Goal: Information Seeking & Learning: Check status

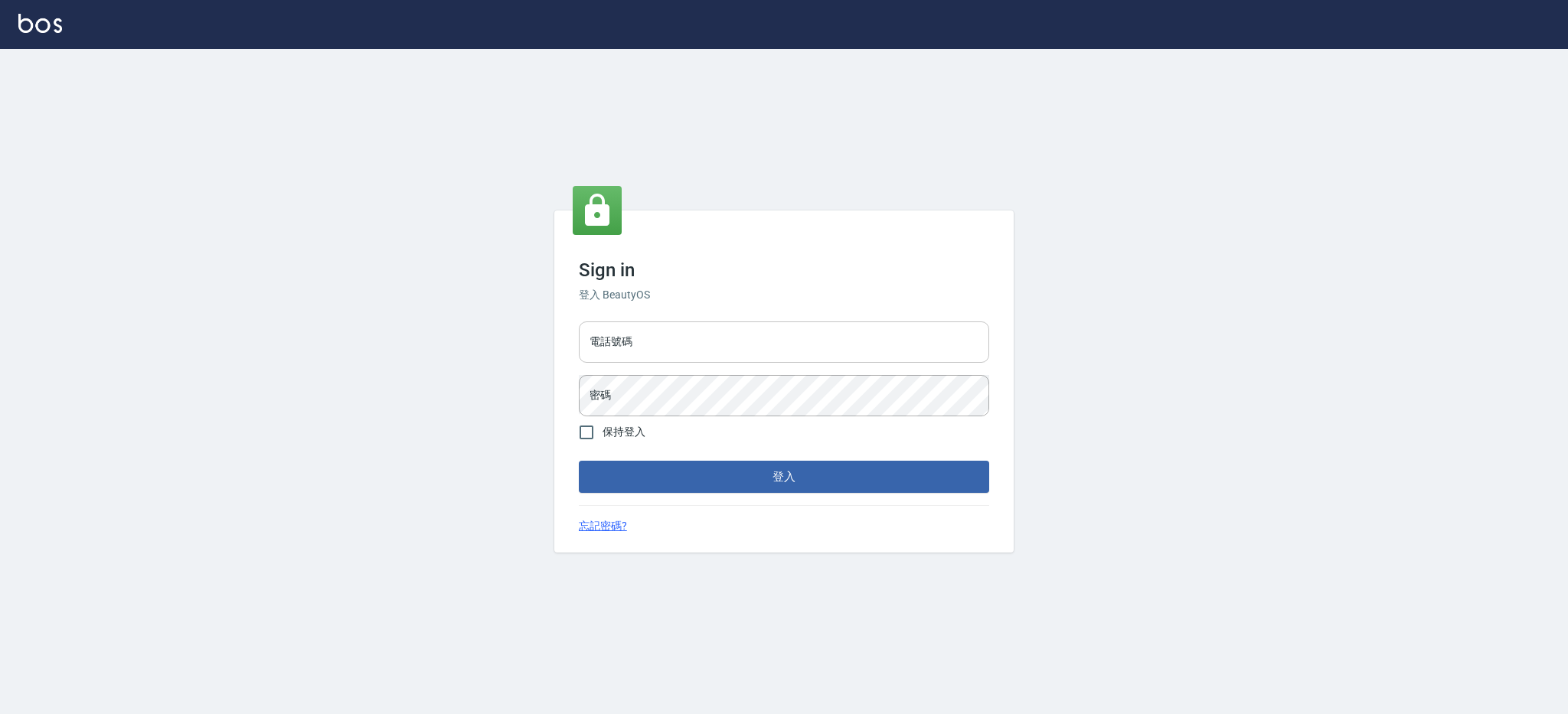
click at [773, 340] on input "電話號碼" at bounding box center [784, 342] width 410 height 42
click at [578, 461] on button "登入" at bounding box center [784, 477] width 410 height 32
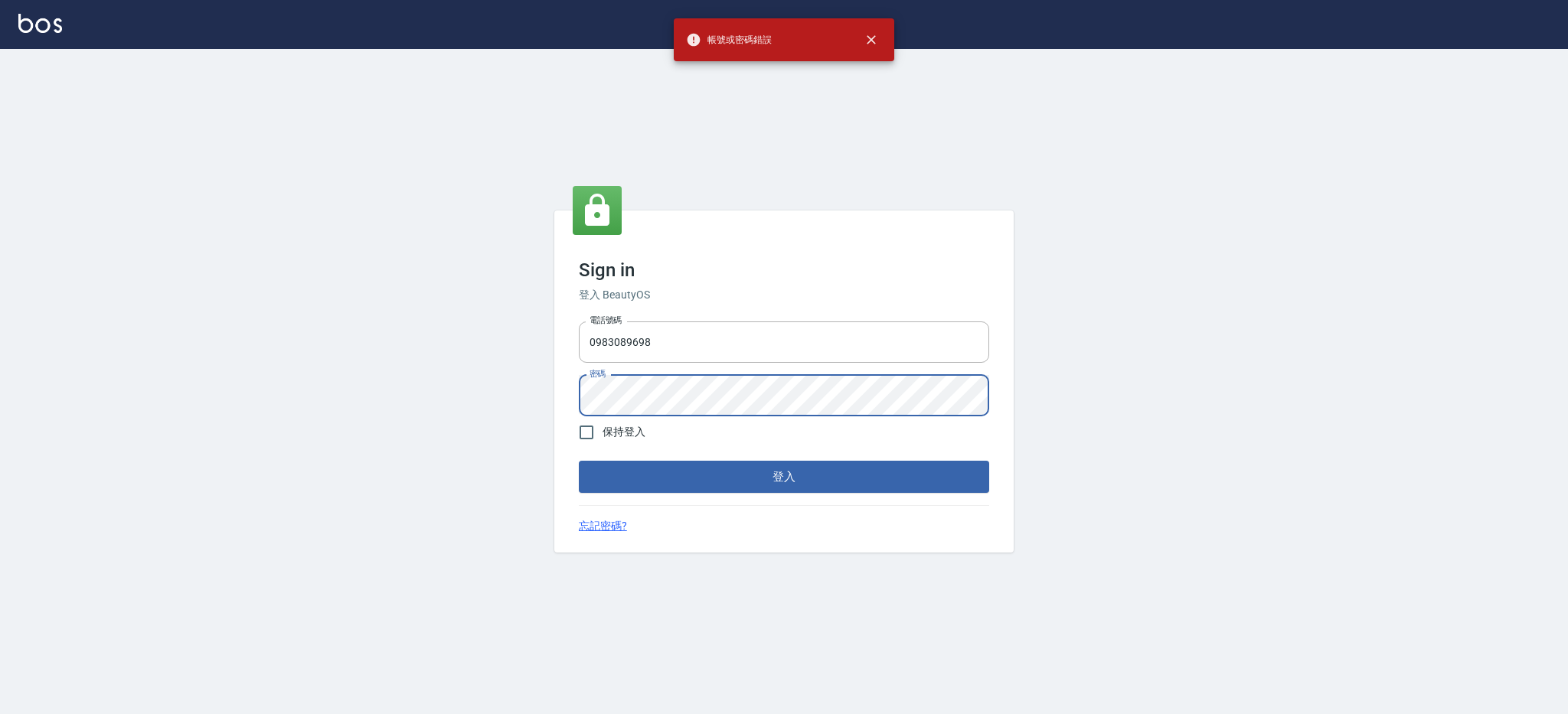
click at [578, 461] on button "登入" at bounding box center [784, 477] width 410 height 32
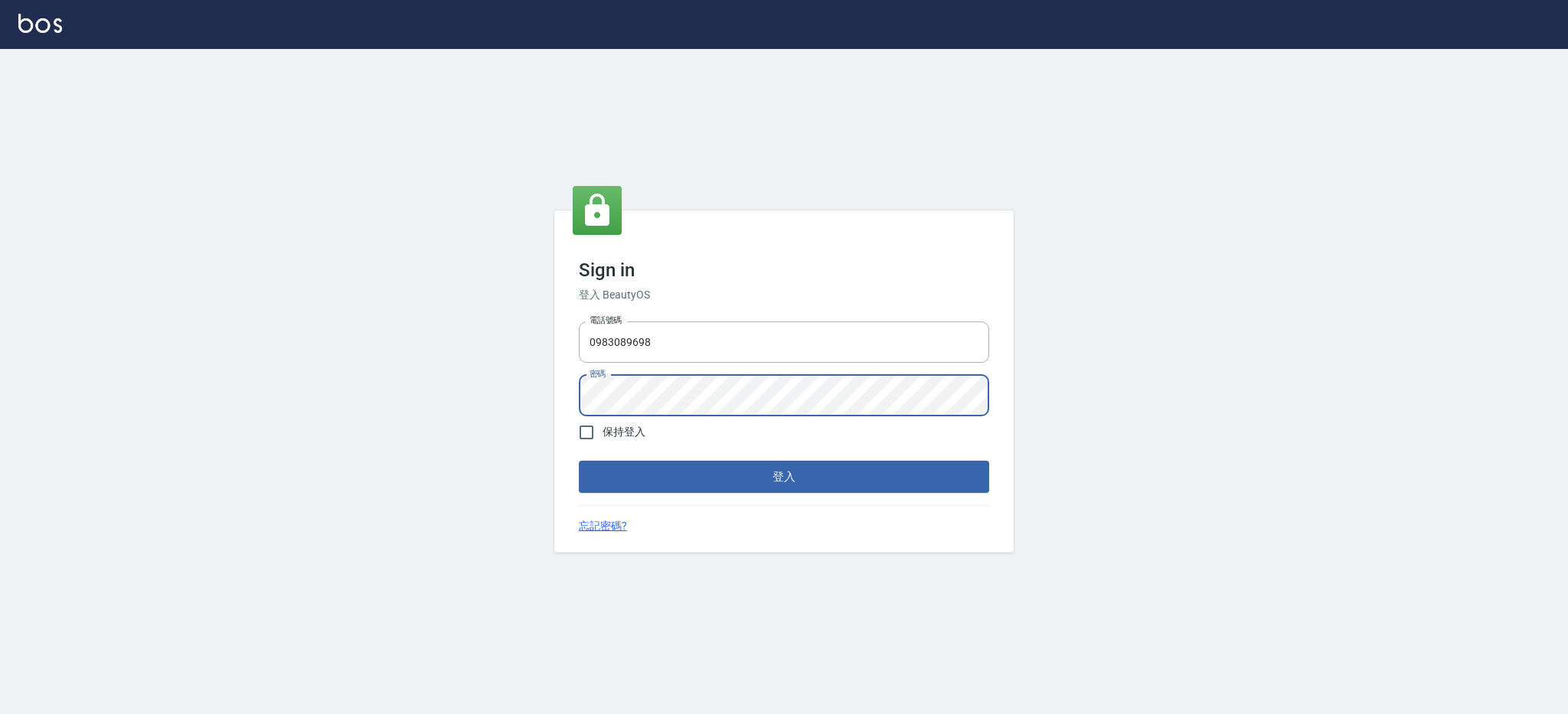
click at [578, 461] on button "登入" at bounding box center [784, 477] width 410 height 32
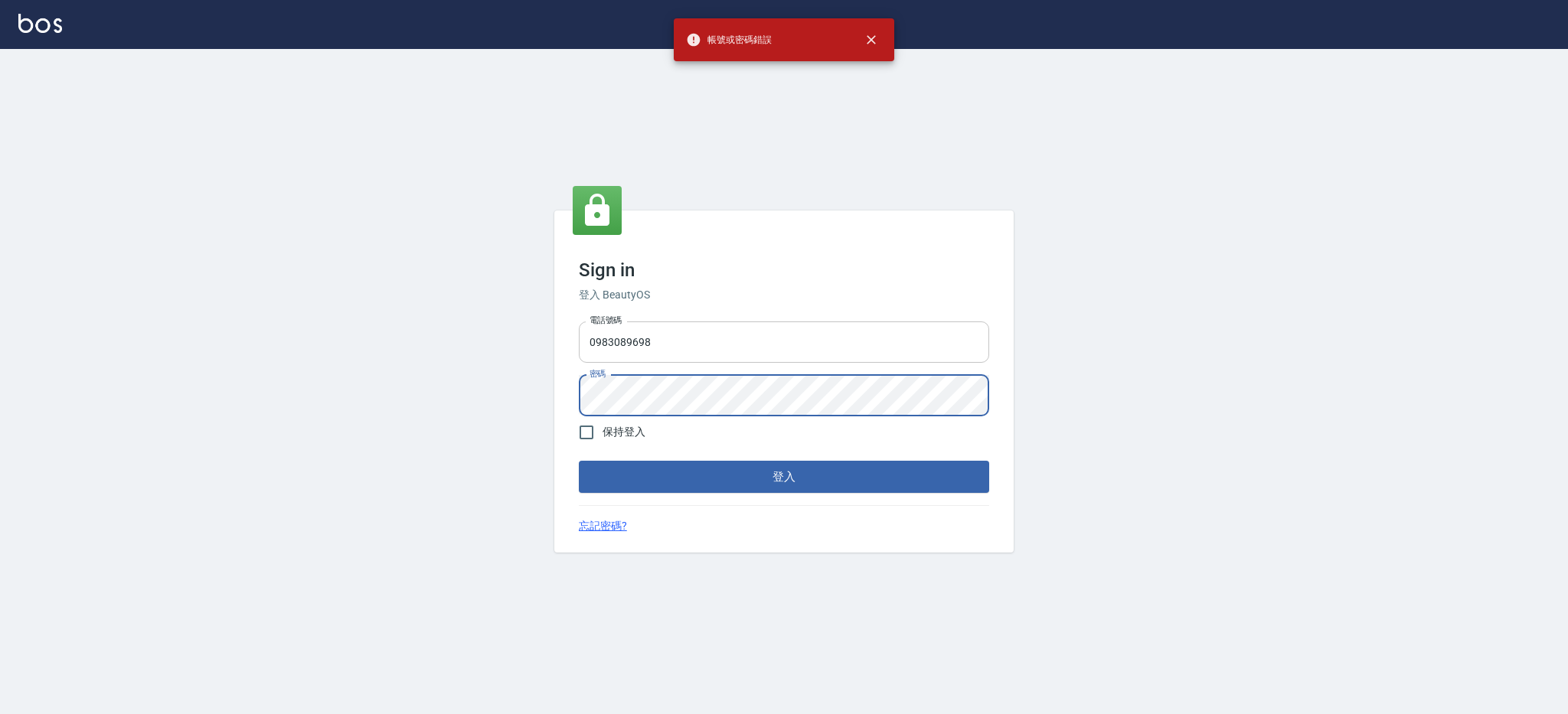
click at [979, 350] on input "0983089698" at bounding box center [784, 342] width 410 height 42
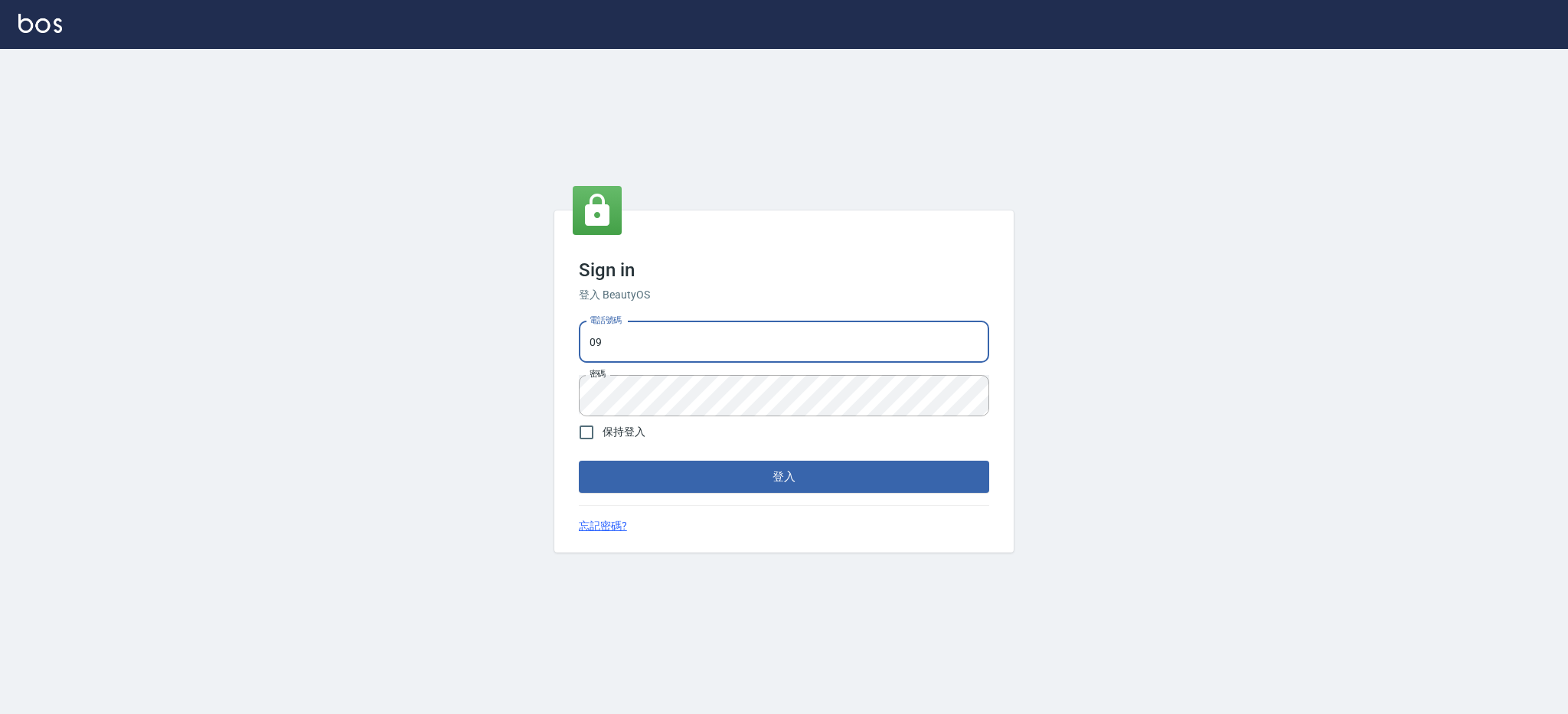
type input "0"
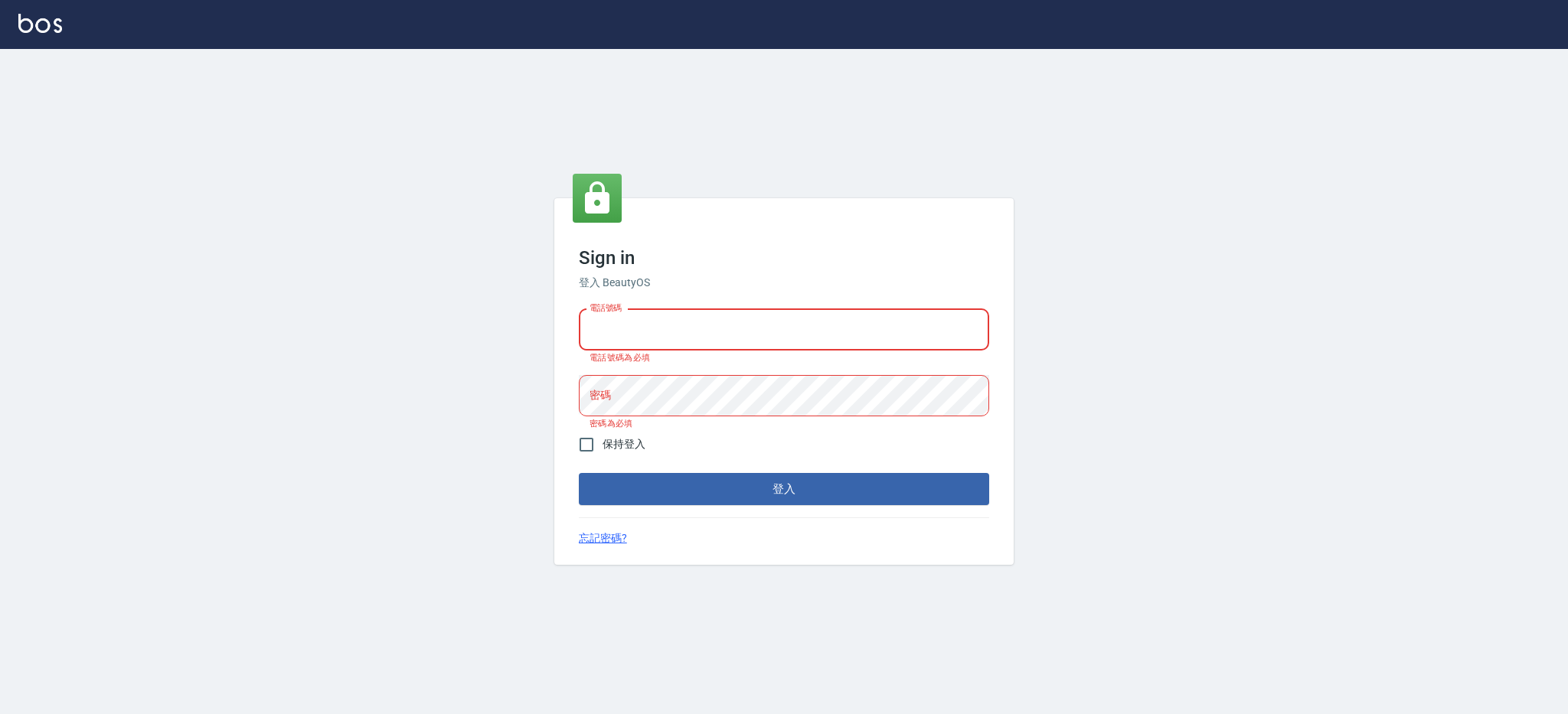
click at [755, 333] on input "電話號碼" at bounding box center [784, 329] width 410 height 42
type input "0426312798"
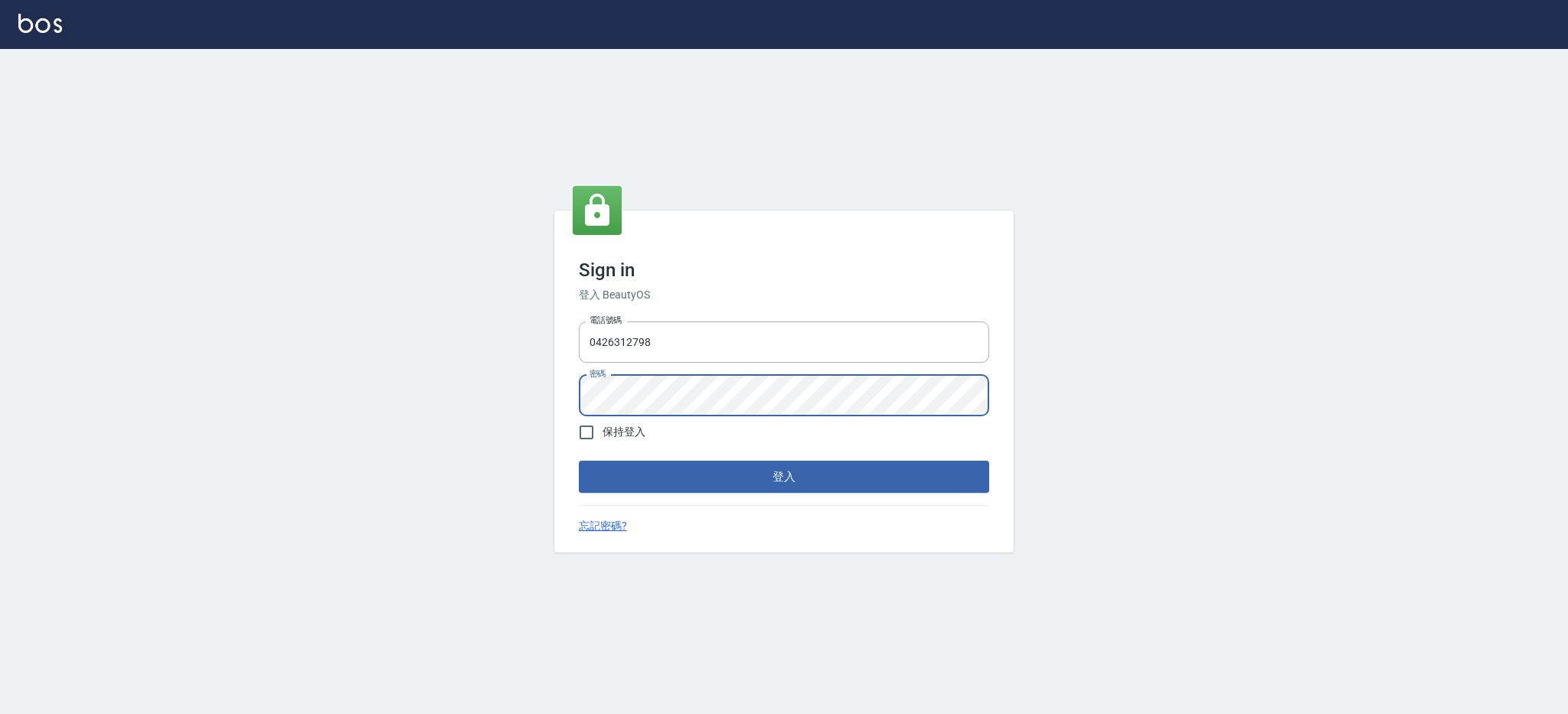
click at [578, 461] on button "登入" at bounding box center [784, 477] width 410 height 32
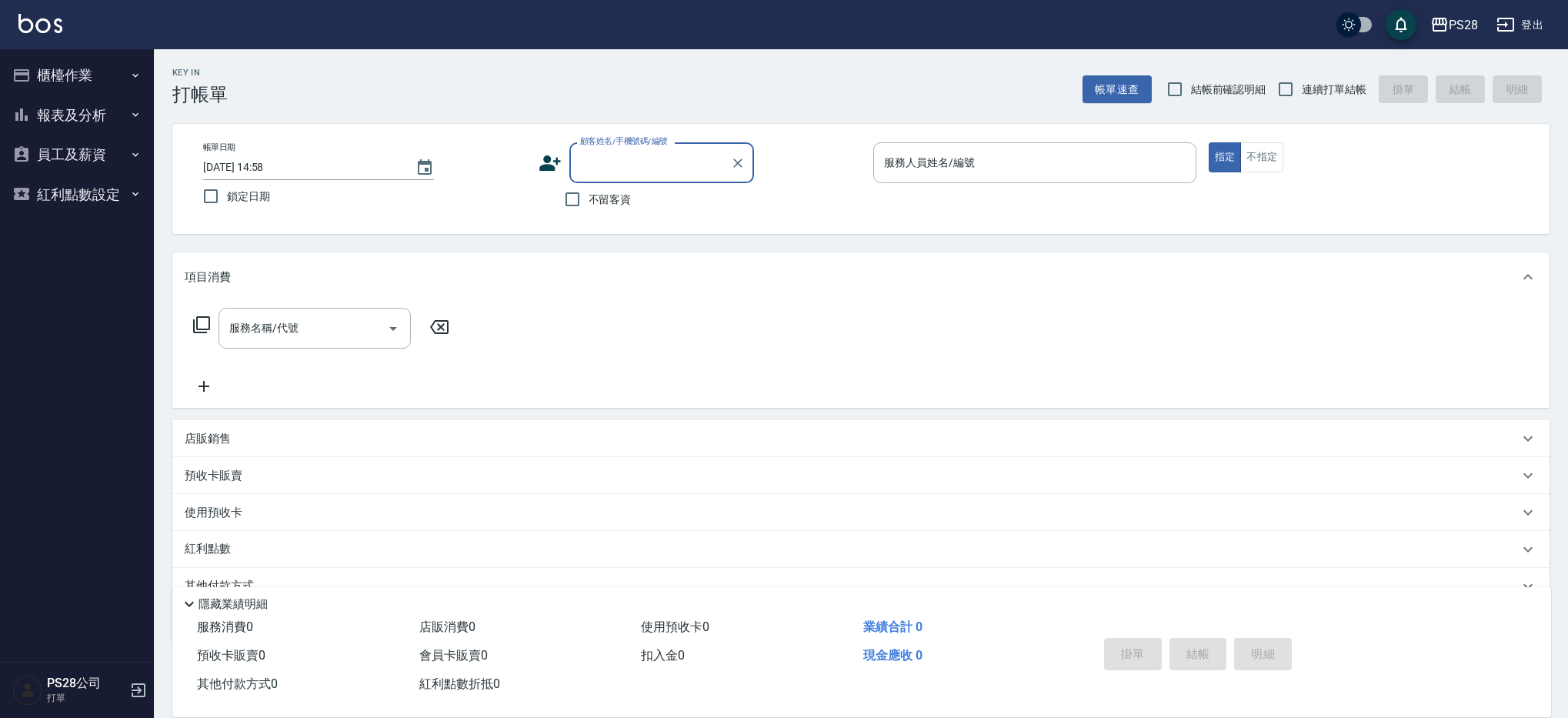
click at [75, 114] on button "報表及分析" at bounding box center [77, 115] width 142 height 40
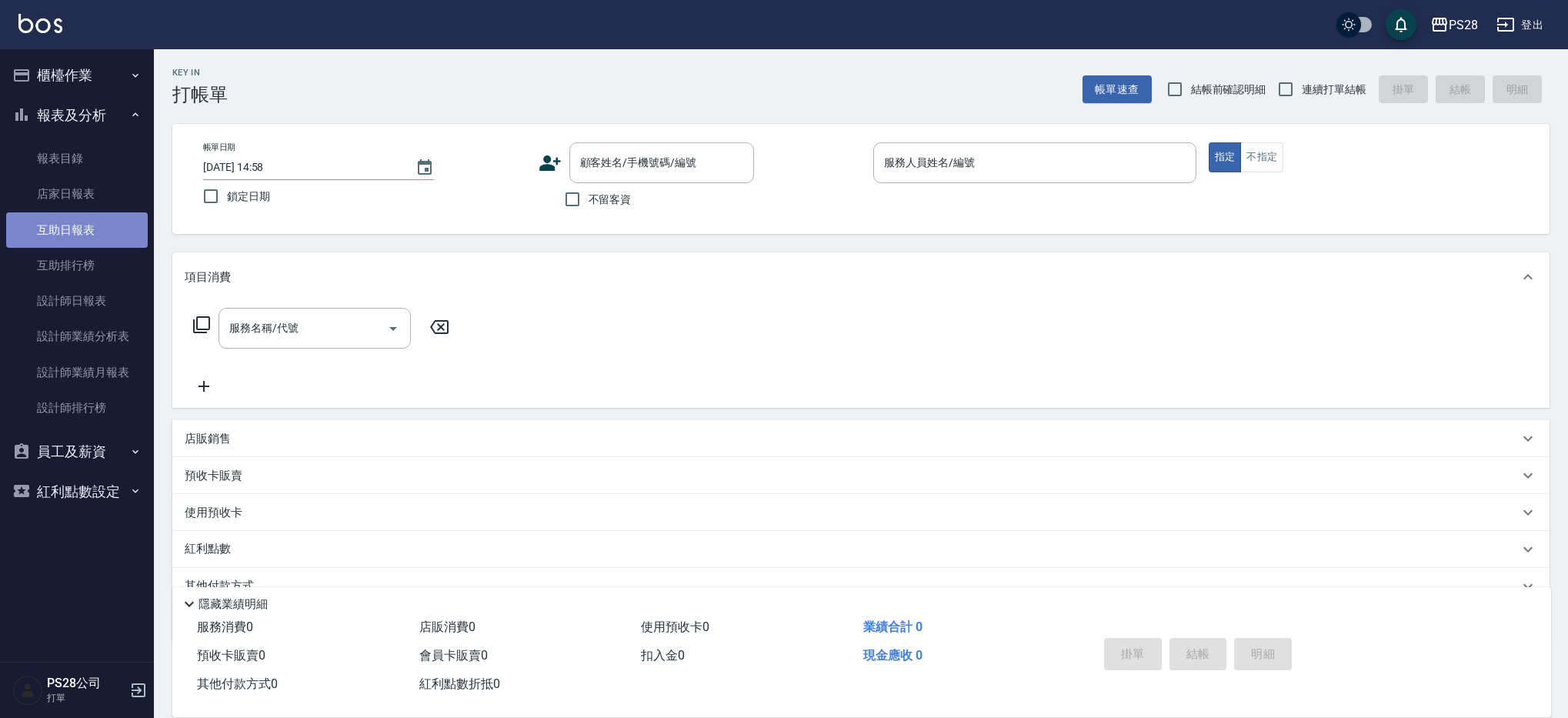
click at [92, 232] on link "互助日報表" at bounding box center [77, 230] width 142 height 36
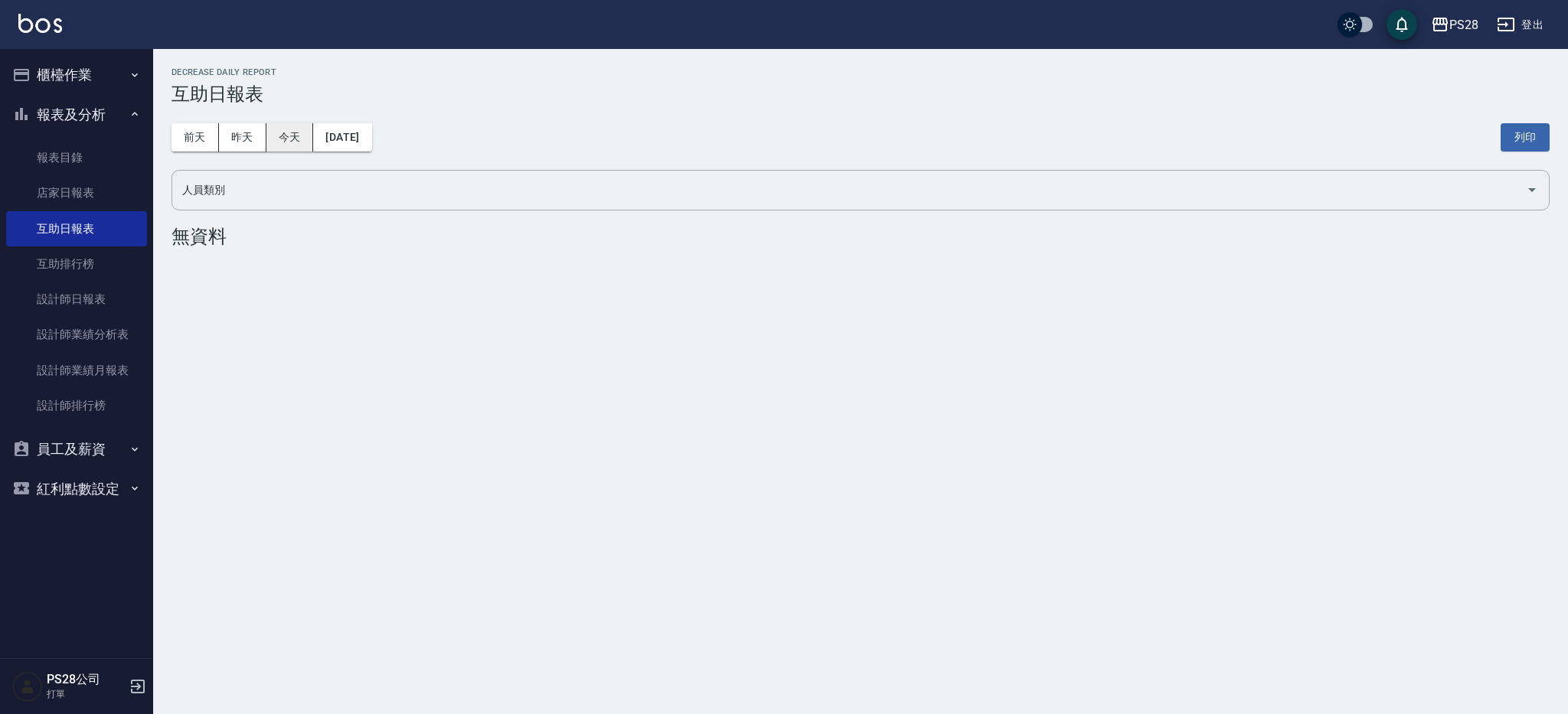
click at [268, 131] on button "今天" at bounding box center [290, 138] width 47 height 28
click at [259, 134] on button "昨天" at bounding box center [242, 138] width 47 height 28
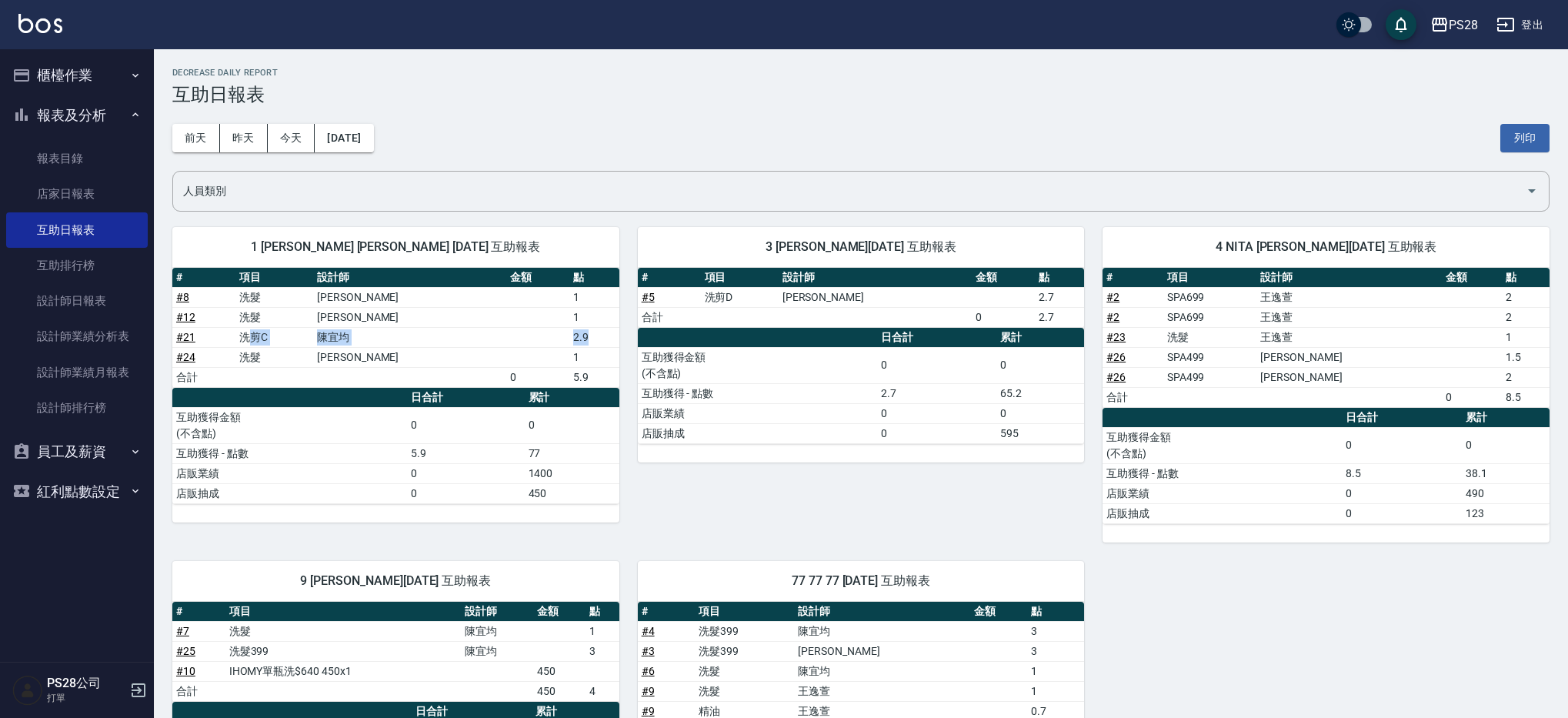
drag, startPoint x: 271, startPoint y: 337, endPoint x: 612, endPoint y: 334, distance: 341.0
click at [612, 334] on tr "# 21 洗剪C [PERSON_NAME]2.9" at bounding box center [396, 337] width 447 height 20
click at [1504, 35] on button "登出" at bounding box center [1520, 25] width 59 height 29
